Goal: Task Accomplishment & Management: Manage account settings

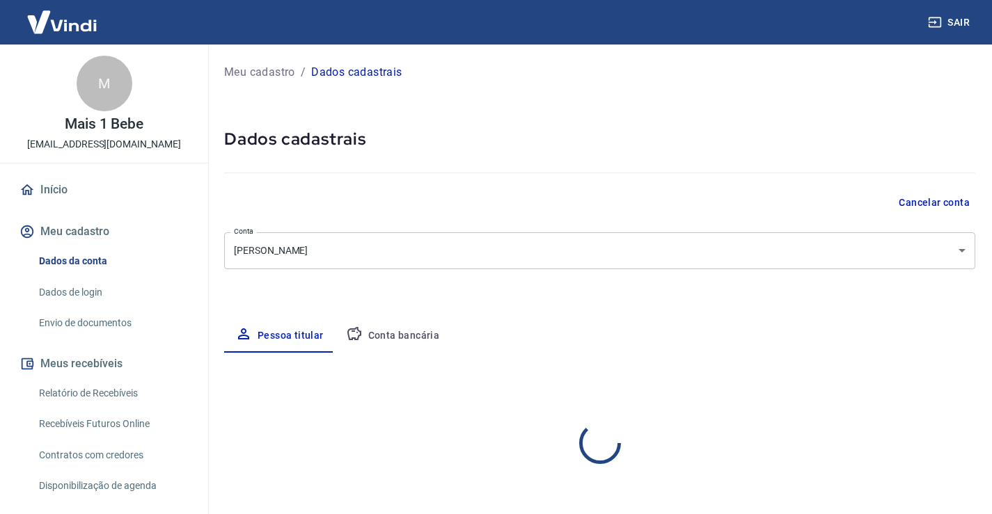
select select "SP"
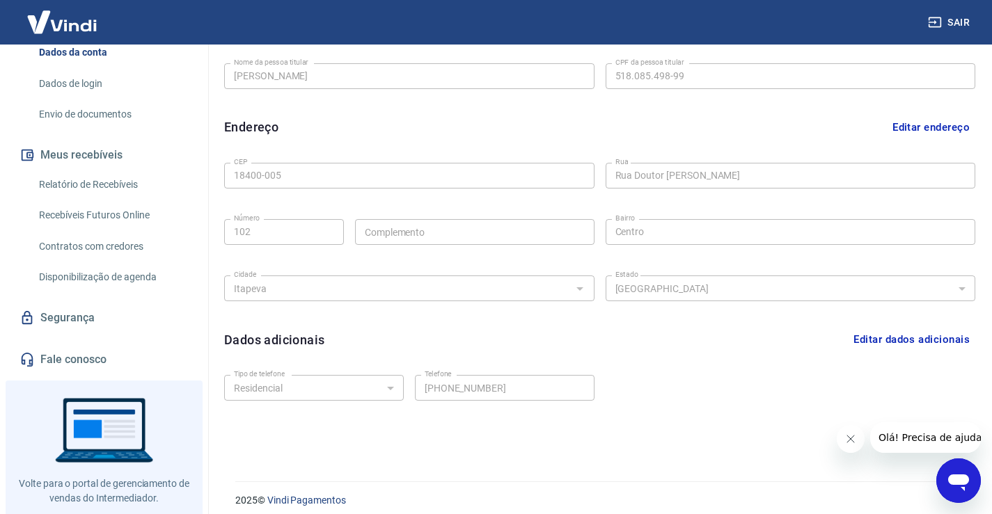
scroll to position [377, 0]
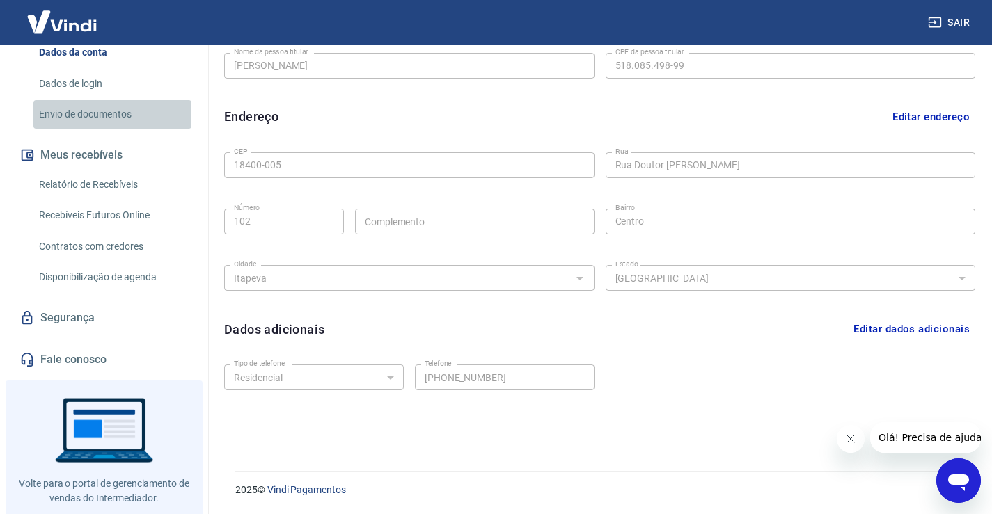
click at [120, 116] on link "Envio de documentos" at bounding box center [112, 114] width 158 height 29
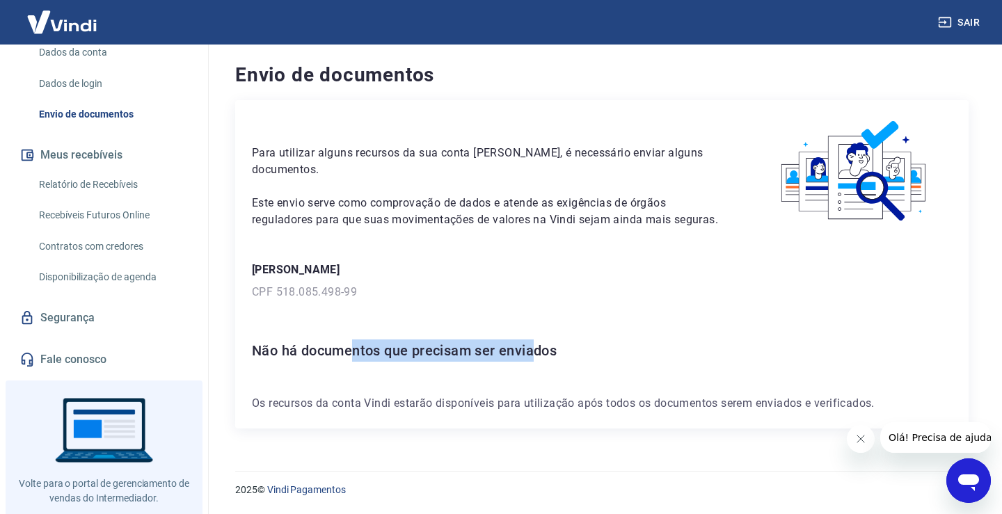
drag, startPoint x: 415, startPoint y: 352, endPoint x: 540, endPoint y: 355, distance: 125.4
click at [537, 356] on h6 "Não há documentos que precisam ser enviados" at bounding box center [602, 351] width 700 height 22
click at [675, 316] on div "Para utilizar alguns recursos da sua conta [PERSON_NAME], é necessário enviar a…" at bounding box center [602, 264] width 734 height 329
